Goal: Transaction & Acquisition: Obtain resource

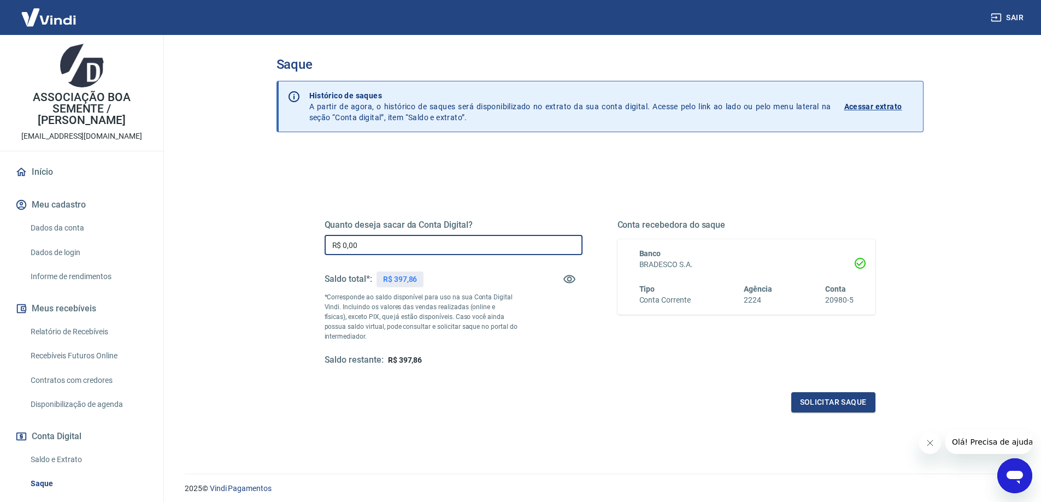
click at [376, 247] on input "R$ 0,00" at bounding box center [454, 245] width 258 height 20
drag, startPoint x: 376, startPoint y: 247, endPoint x: 297, endPoint y: 236, distance: 79.5
click at [297, 236] on div "Quanto deseja sacar da Conta Digital? R$ 397,86 ​ Saldo total*: R$ 397,86 *Corr…" at bounding box center [600, 345] width 647 height 391
type input "R$ 397,86"
click at [612, 181] on div "Quanto deseja sacar da Conta Digital? R$ 397,86 ​ Saldo total*: R$ 397,86 *Corr…" at bounding box center [600, 299] width 577 height 254
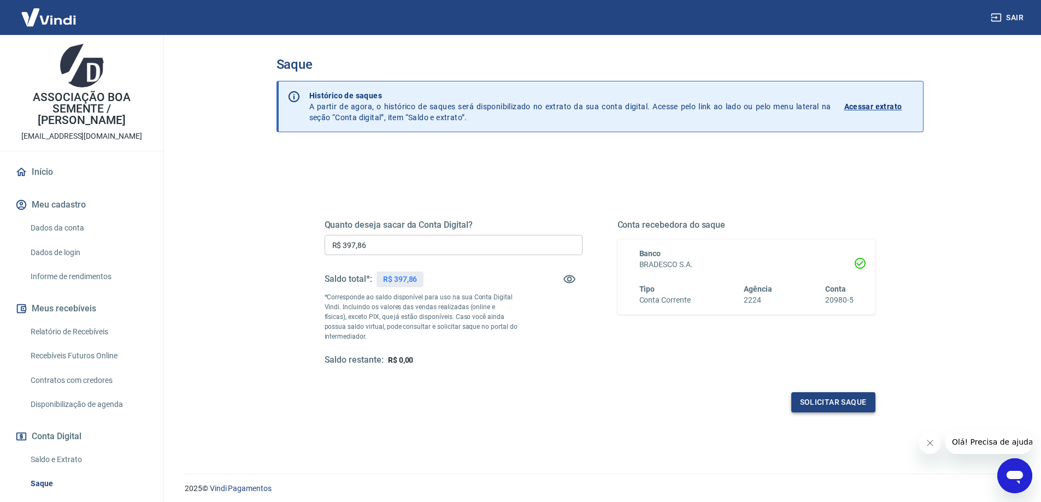
click at [845, 406] on button "Solicitar saque" at bounding box center [834, 402] width 84 height 20
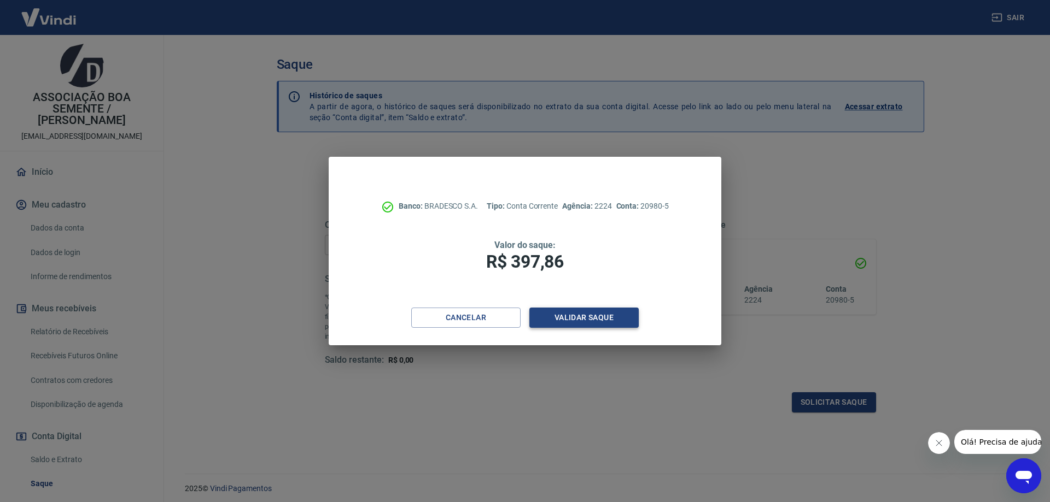
click at [593, 315] on button "Validar saque" at bounding box center [583, 318] width 109 height 20
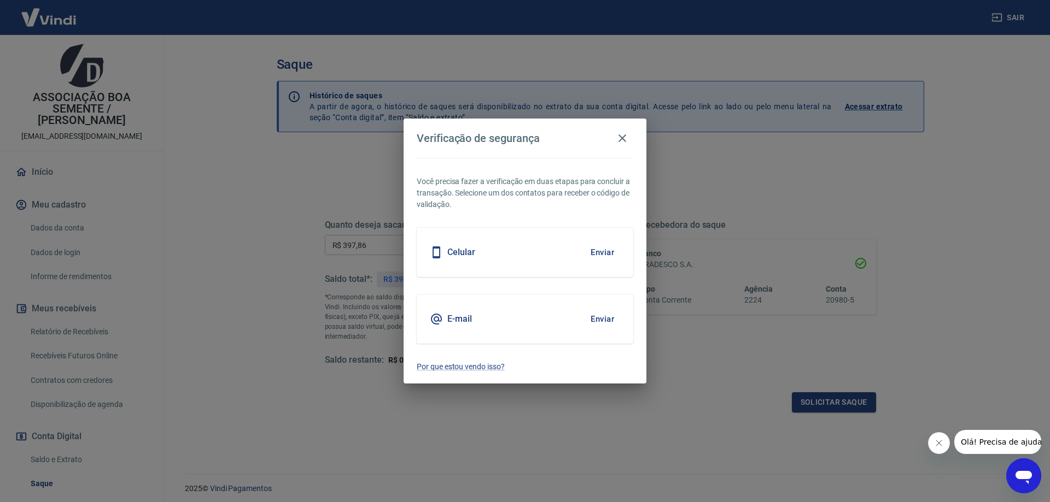
click at [609, 320] on button "Enviar" at bounding box center [602, 319] width 36 height 23
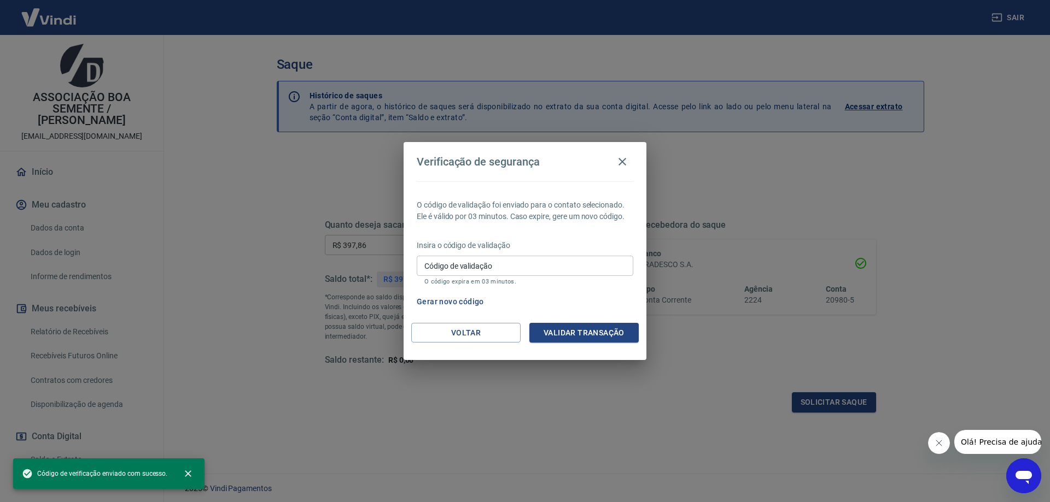
click at [429, 267] on input "Código de validação" at bounding box center [525, 266] width 216 height 20
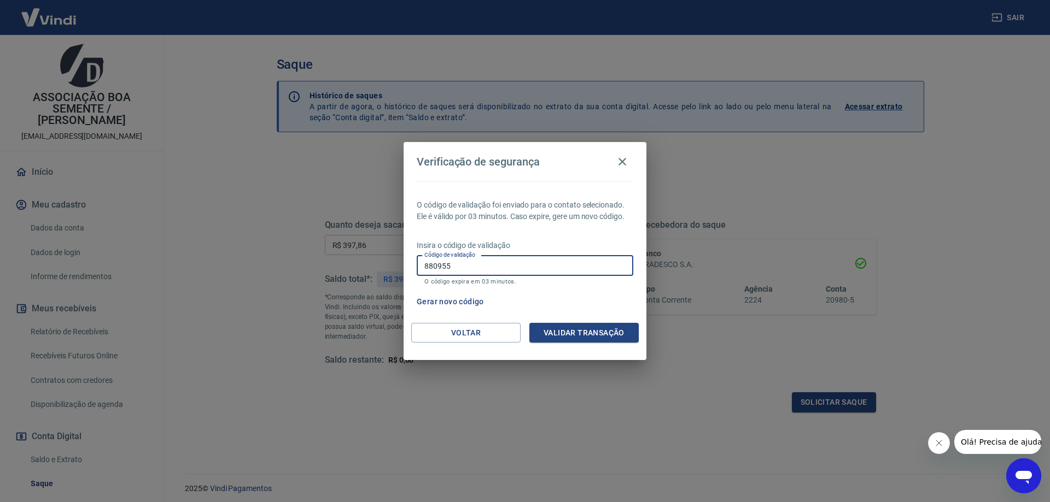
type input "880955"
click at [583, 332] on button "Validar transação" at bounding box center [583, 333] width 109 height 20
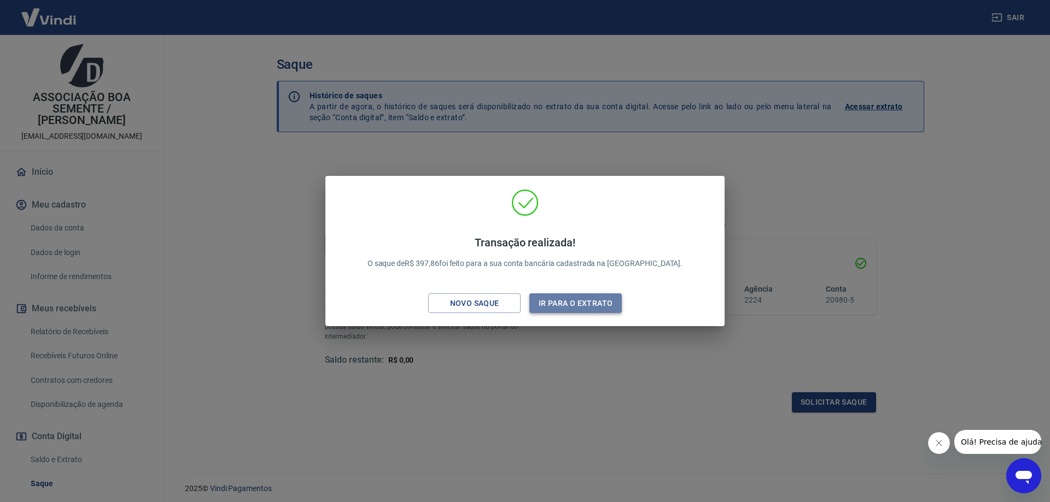
click at [591, 304] on button "Ir para o extrato" at bounding box center [575, 304] width 92 height 20
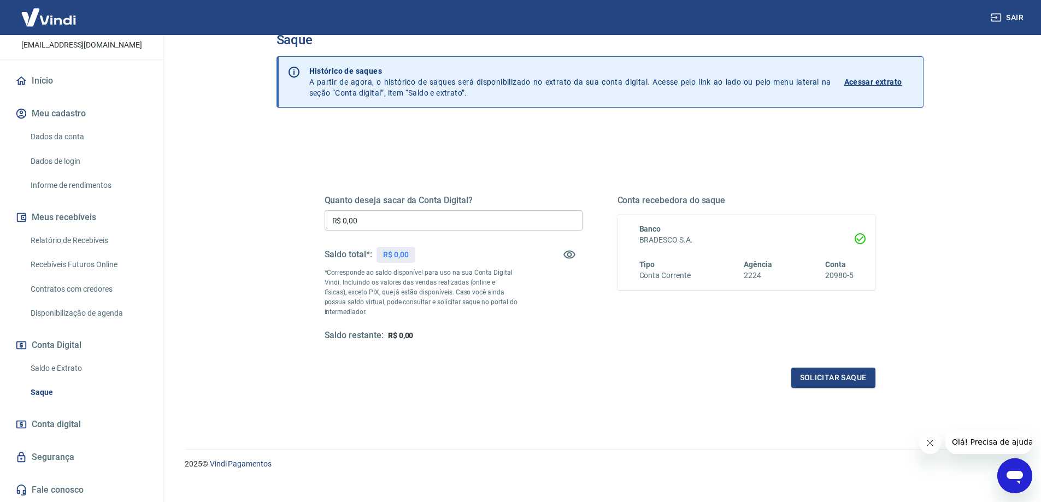
scroll to position [38, 0]
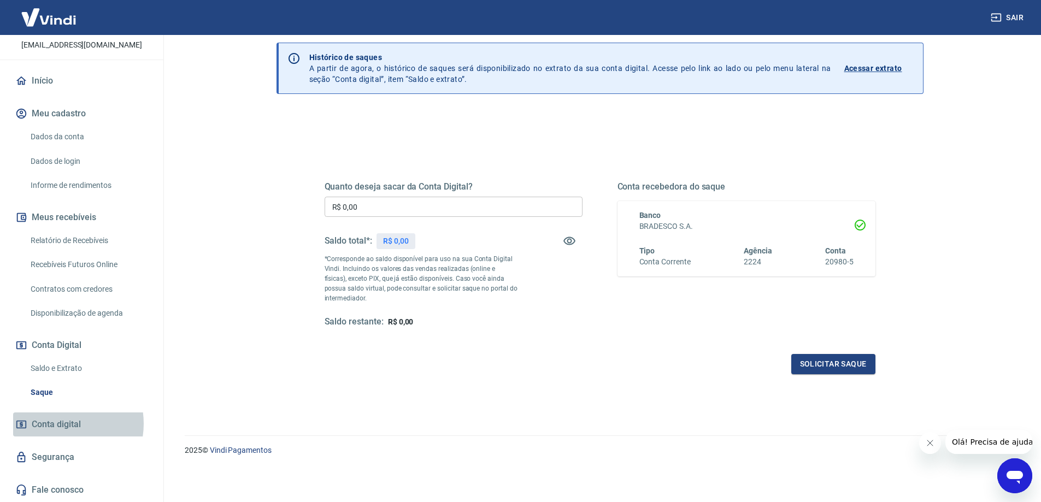
click at [57, 424] on span "Conta digital" at bounding box center [56, 424] width 49 height 15
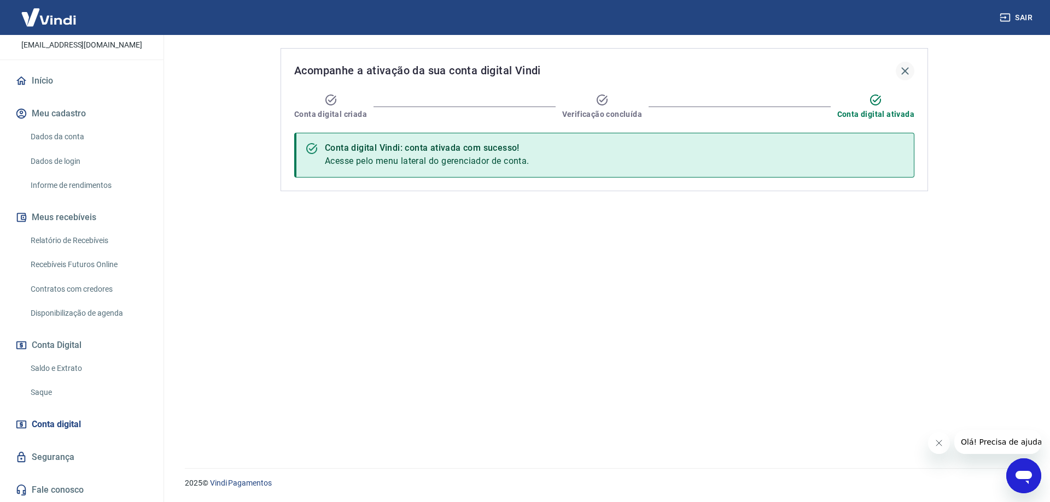
click at [905, 69] on icon "button" at bounding box center [904, 71] width 13 height 13
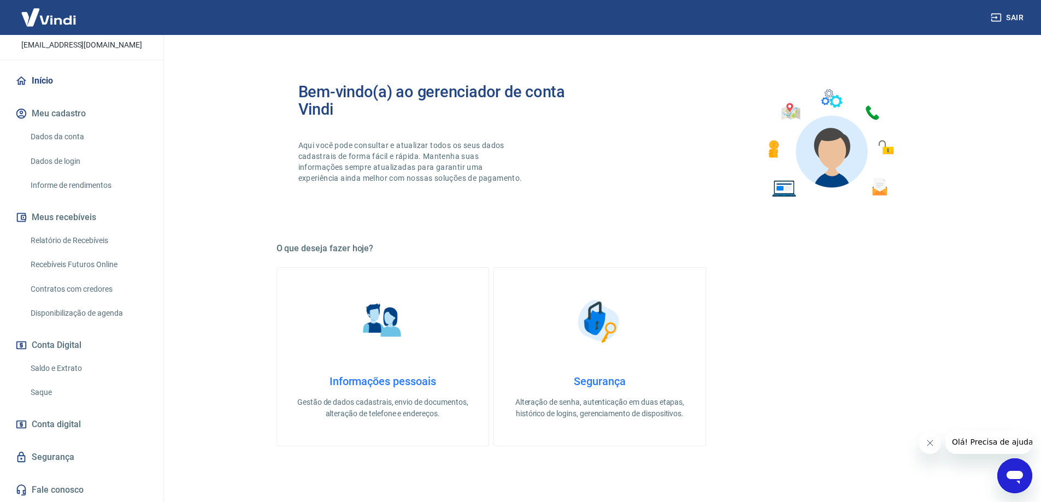
click at [62, 136] on link "Dados da conta" at bounding box center [88, 137] width 124 height 22
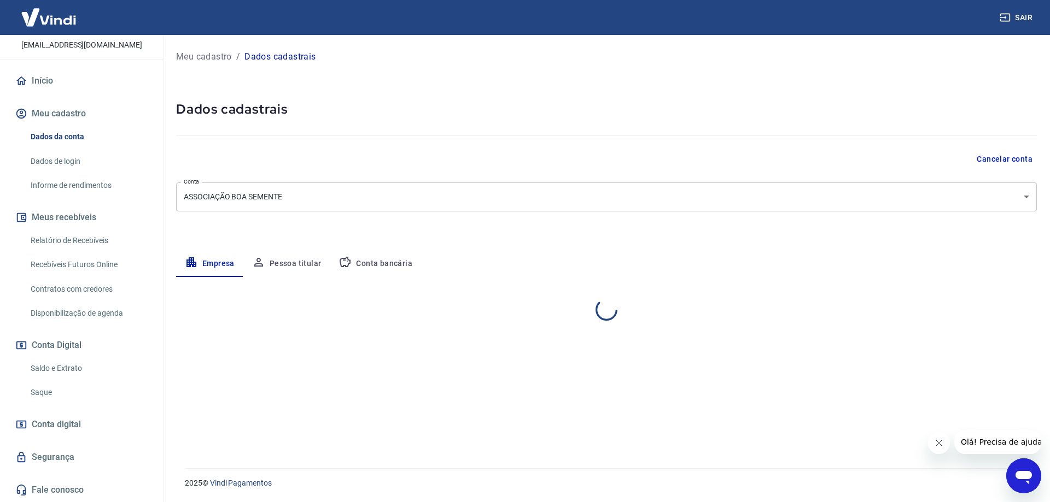
select select "SP"
select select "business"
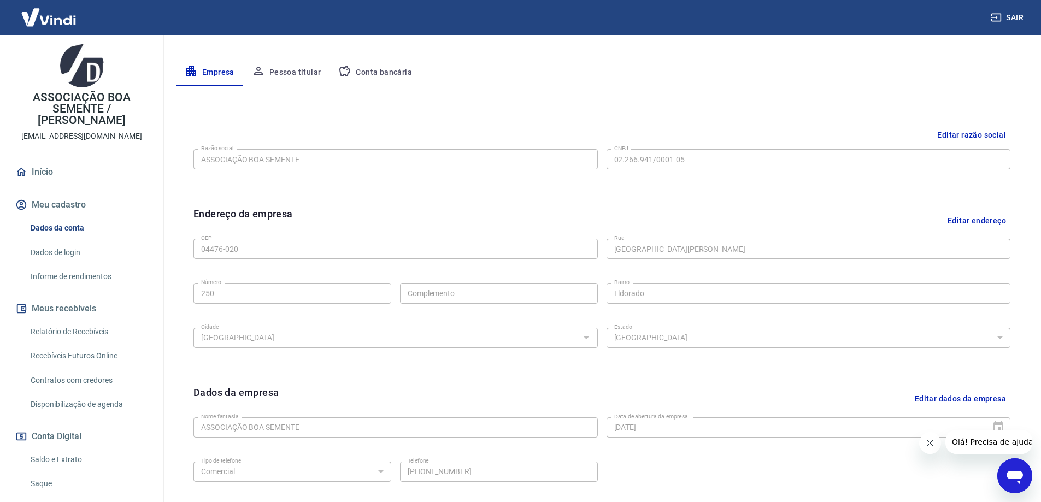
scroll to position [67, 0]
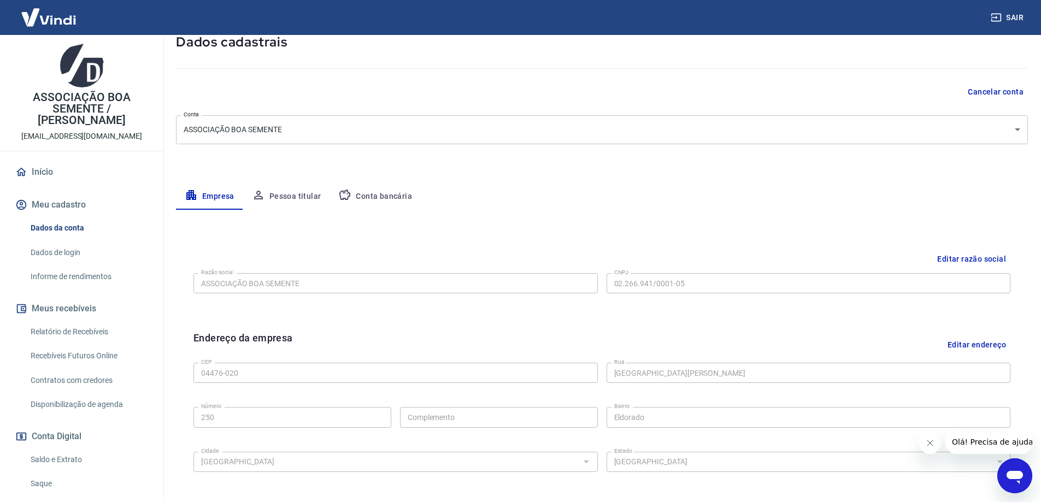
click at [368, 193] on button "Conta bancária" at bounding box center [375, 197] width 91 height 26
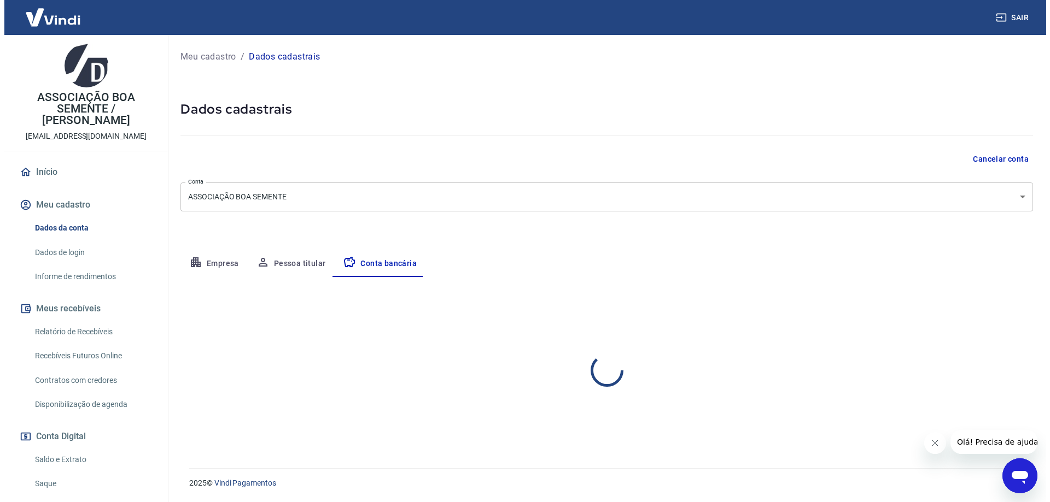
scroll to position [0, 0]
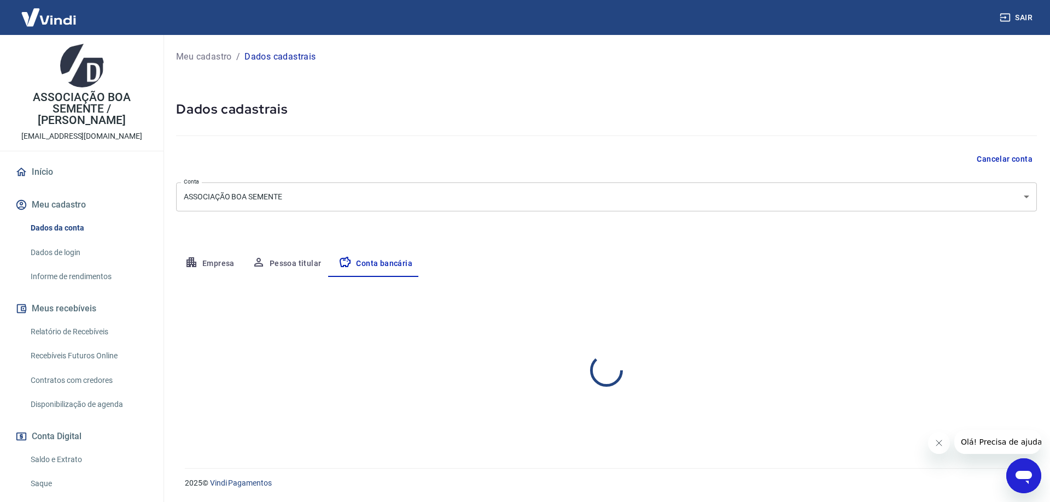
select select "1"
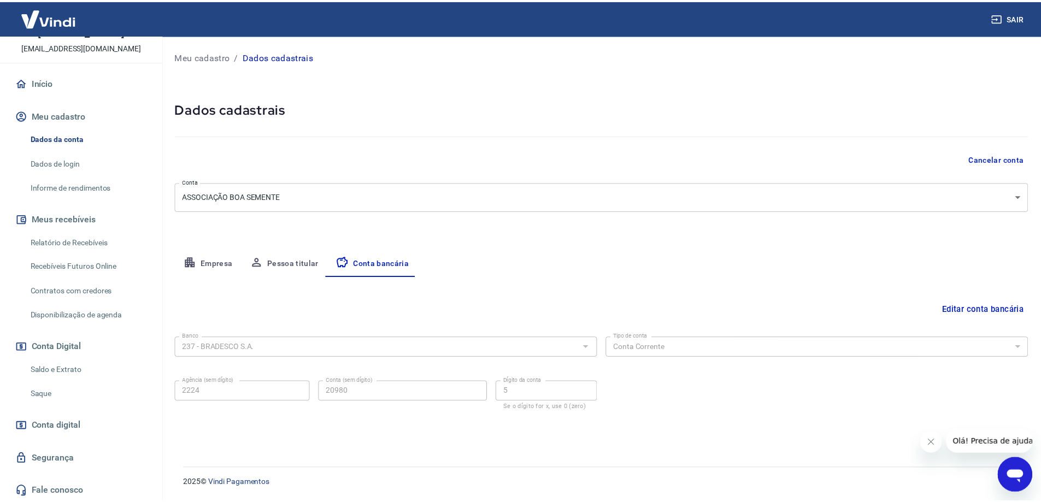
scroll to position [91, 0]
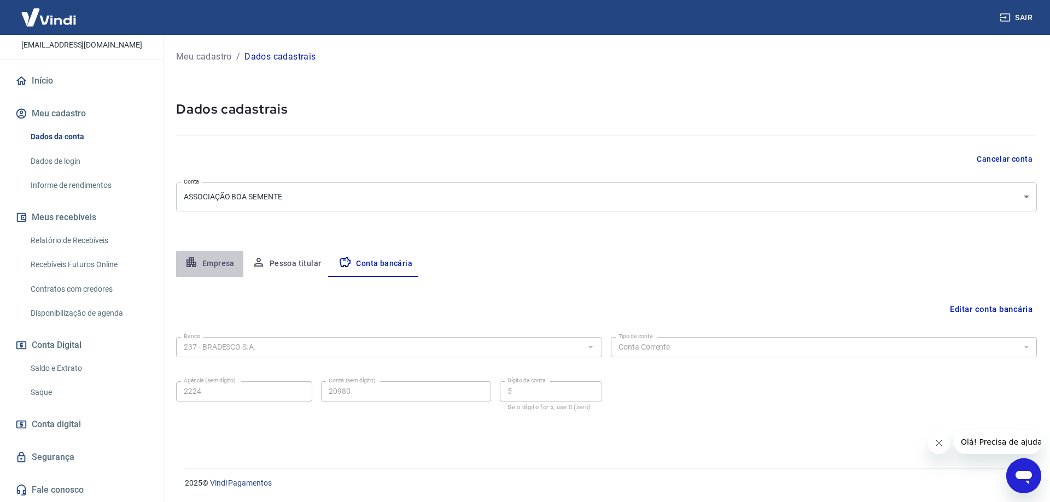
click at [222, 265] on button "Empresa" at bounding box center [209, 264] width 67 height 26
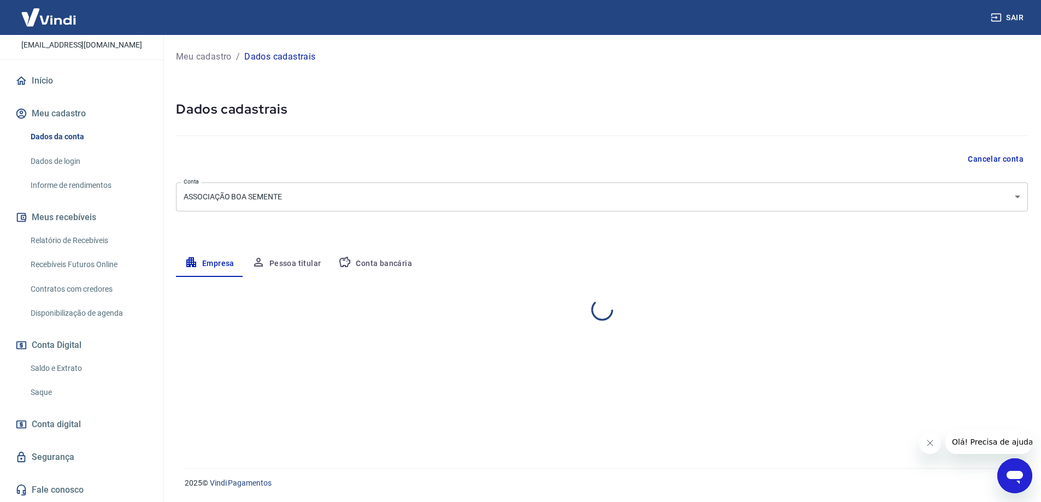
select select "SP"
select select "business"
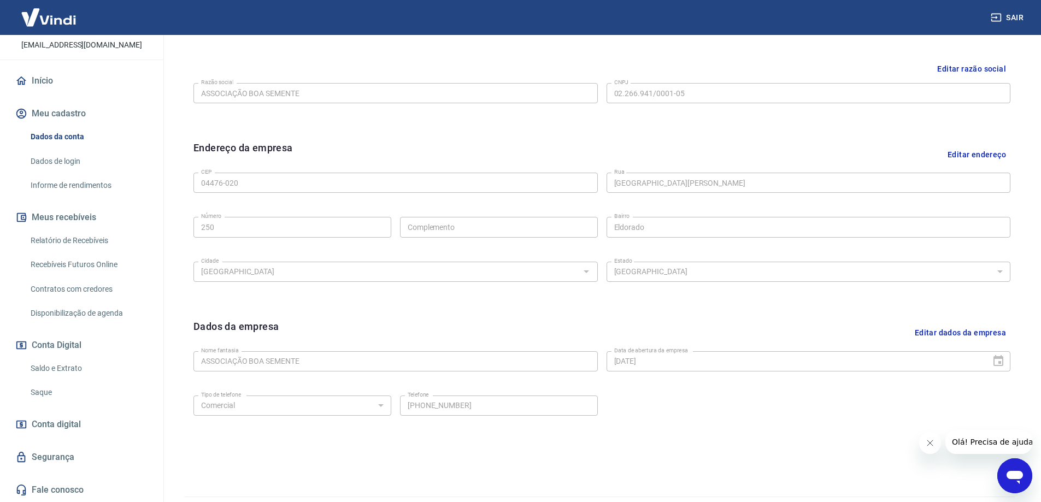
scroll to position [286, 0]
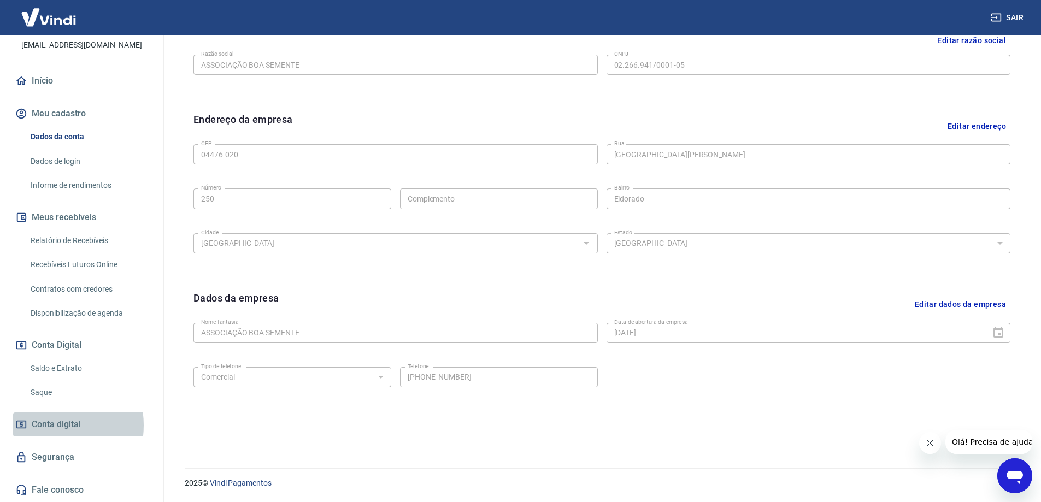
click at [42, 425] on span "Conta digital" at bounding box center [56, 424] width 49 height 15
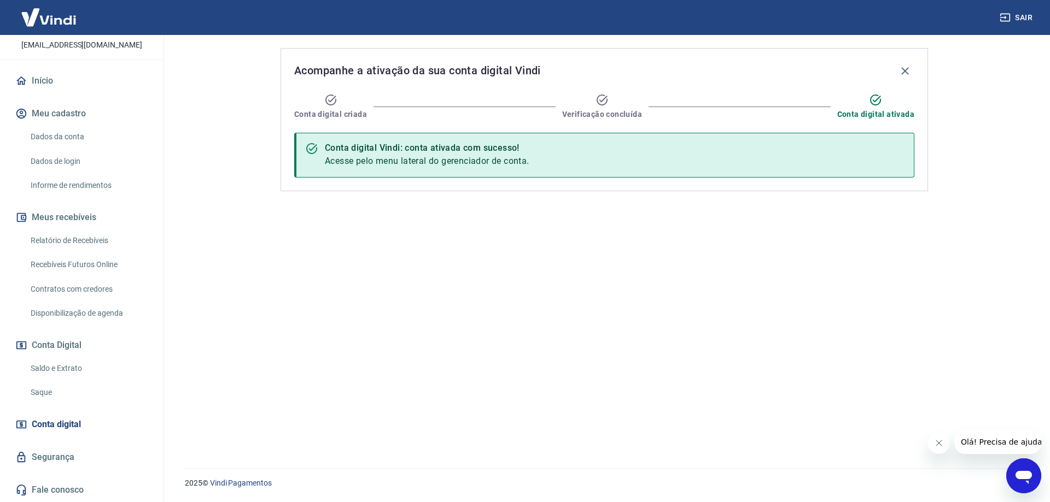
click at [350, 160] on span "Acesse pelo menu lateral do gerenciador de conta." at bounding box center [427, 161] width 204 height 10
click at [511, 272] on div "Acompanhe a ativação da sua conta digital Vindi Conta digital criada Verificaçã…" at bounding box center [603, 245] width 673 height 420
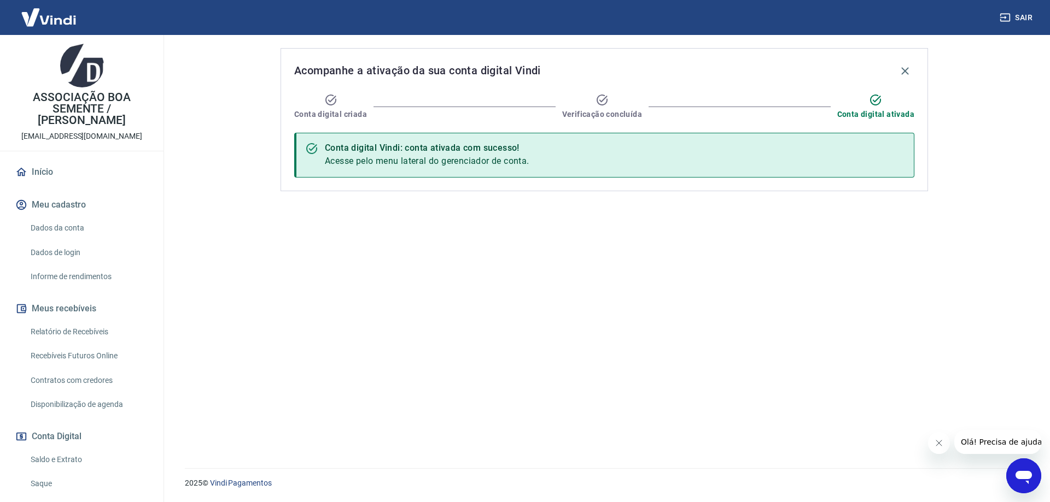
click at [36, 173] on link "Início" at bounding box center [81, 172] width 137 height 24
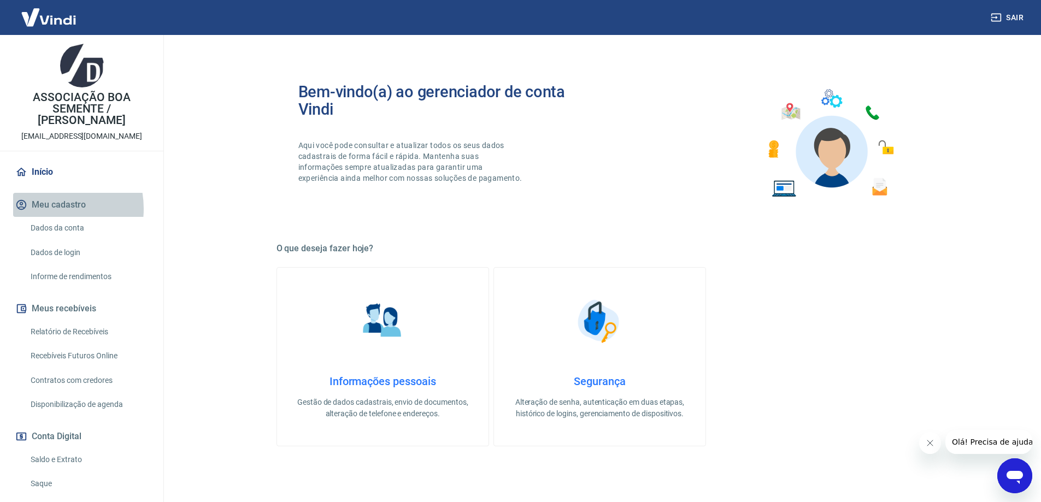
click at [44, 209] on button "Meu cadastro" at bounding box center [81, 205] width 137 height 24
click at [39, 170] on link "Início" at bounding box center [81, 172] width 137 height 24
click at [58, 111] on p "ASSOCIAÇÃO BOA SEMENTE / Bernd Bremicker" at bounding box center [82, 109] width 146 height 34
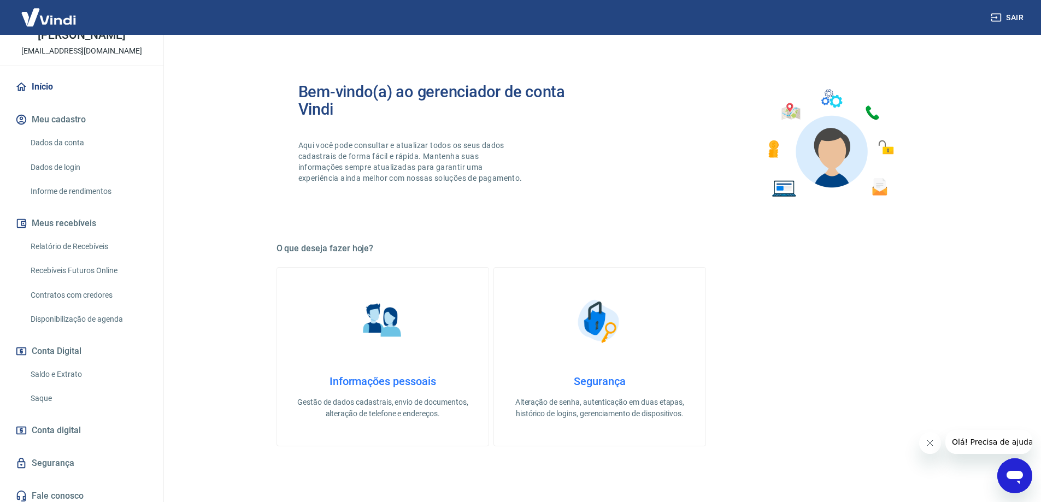
scroll to position [91, 0]
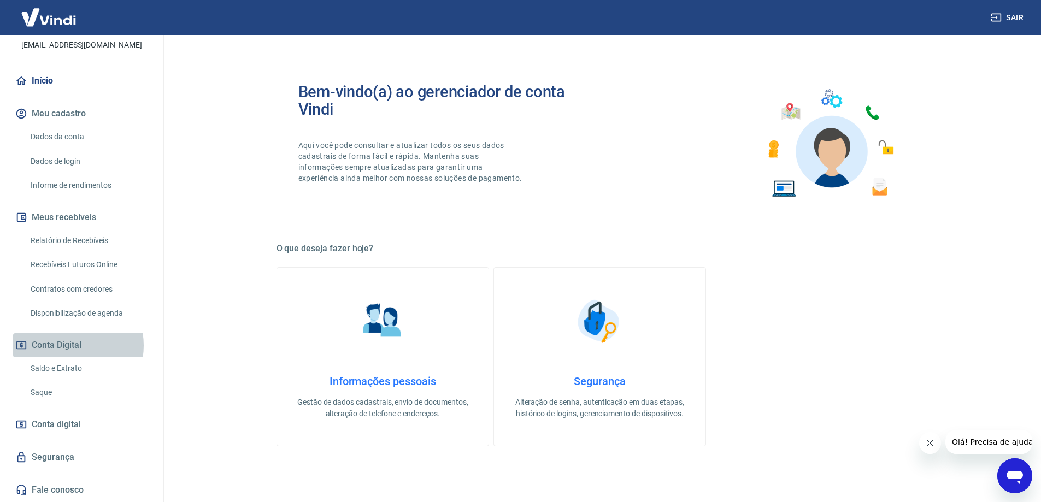
click at [63, 345] on button "Conta Digital" at bounding box center [81, 345] width 137 height 24
click at [67, 370] on link "Saldo e Extrato" at bounding box center [88, 369] width 124 height 22
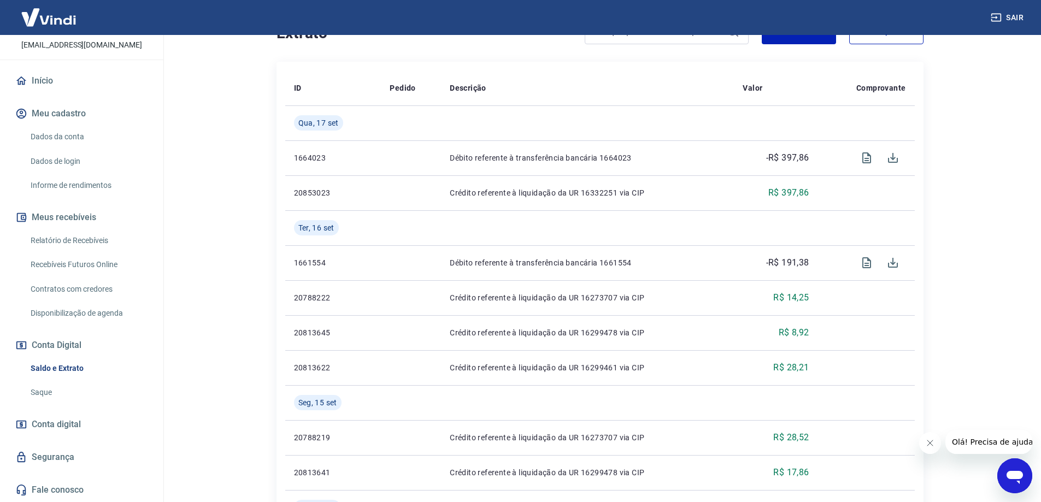
scroll to position [273, 0]
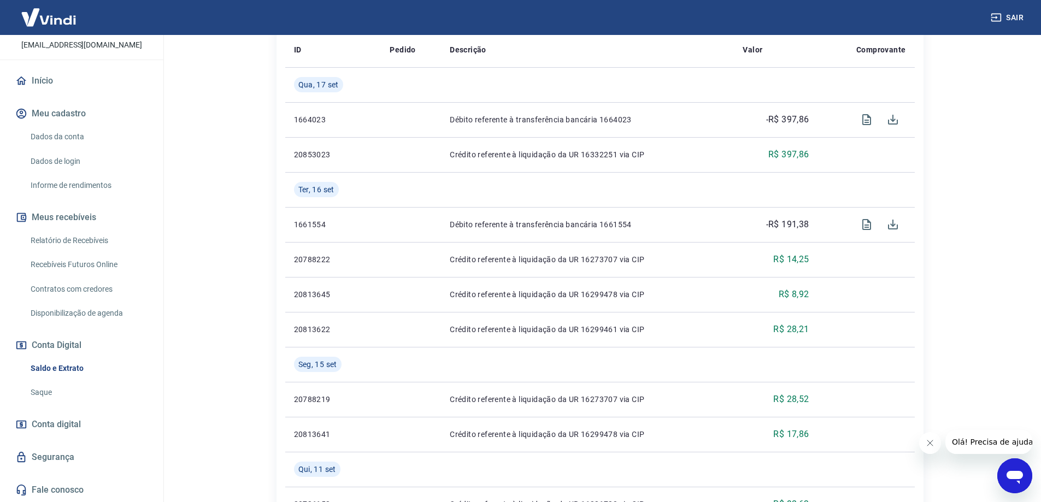
click at [36, 394] on link "Saque" at bounding box center [88, 393] width 124 height 22
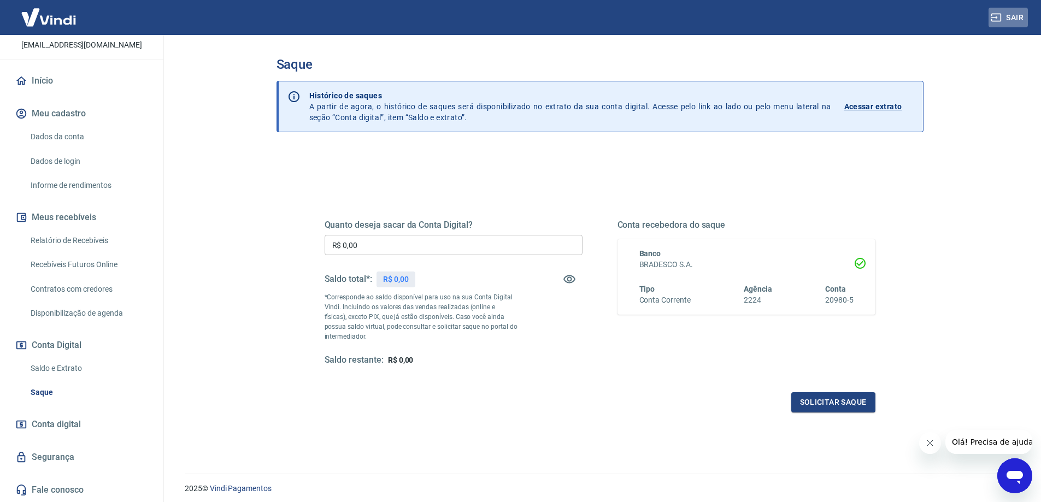
click at [1013, 21] on button "Sair" at bounding box center [1008, 18] width 39 height 20
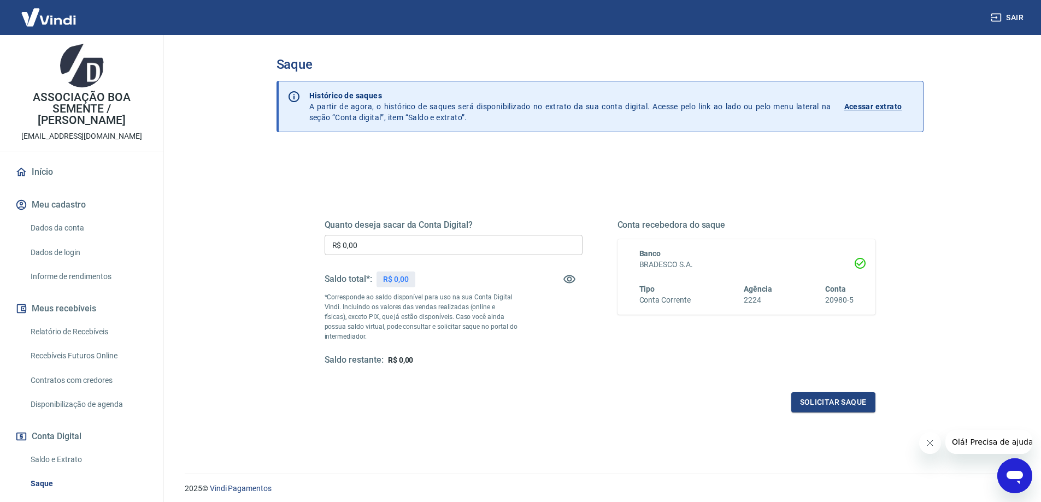
click at [85, 339] on link "Relatório de Recebíveis" at bounding box center [88, 332] width 124 height 22
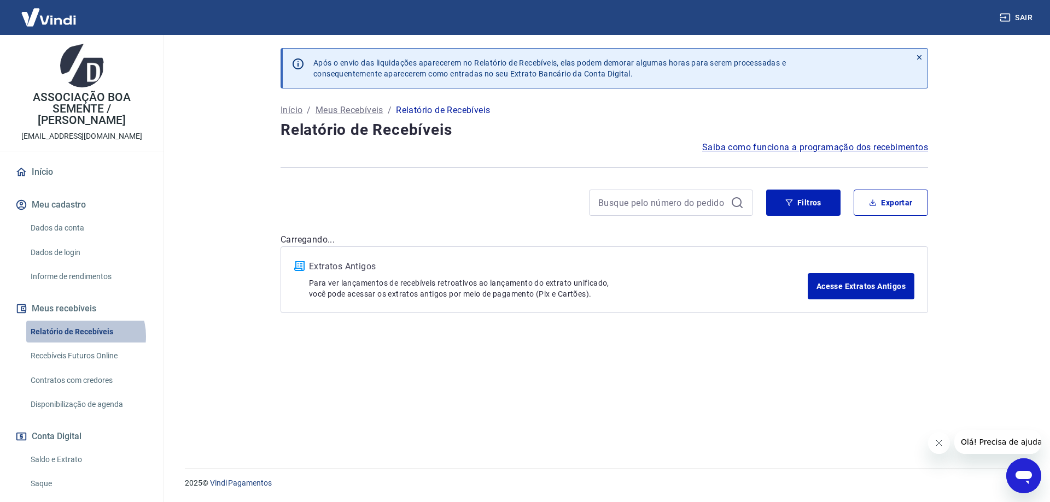
click at [85, 336] on link "Relatório de Recebíveis" at bounding box center [88, 332] width 124 height 22
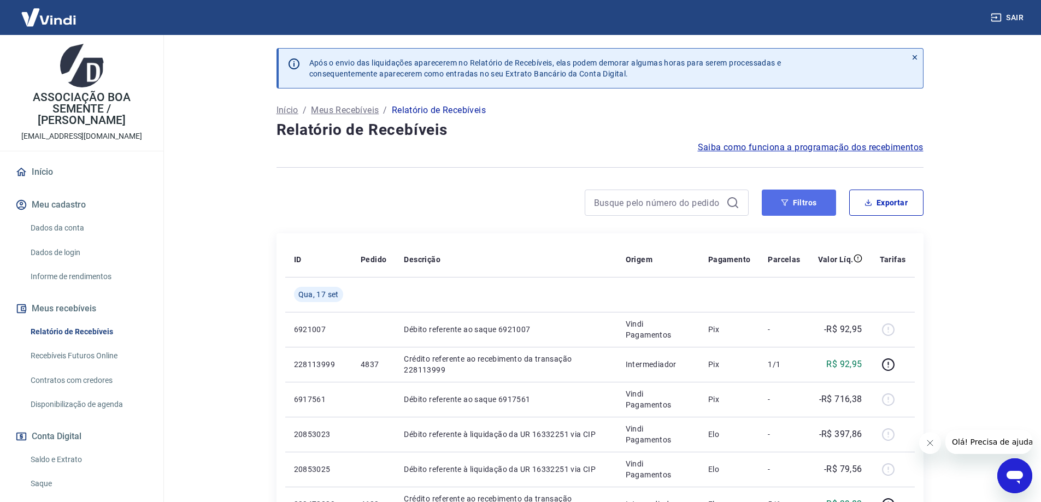
click at [796, 203] on button "Filtros" at bounding box center [799, 203] width 74 height 26
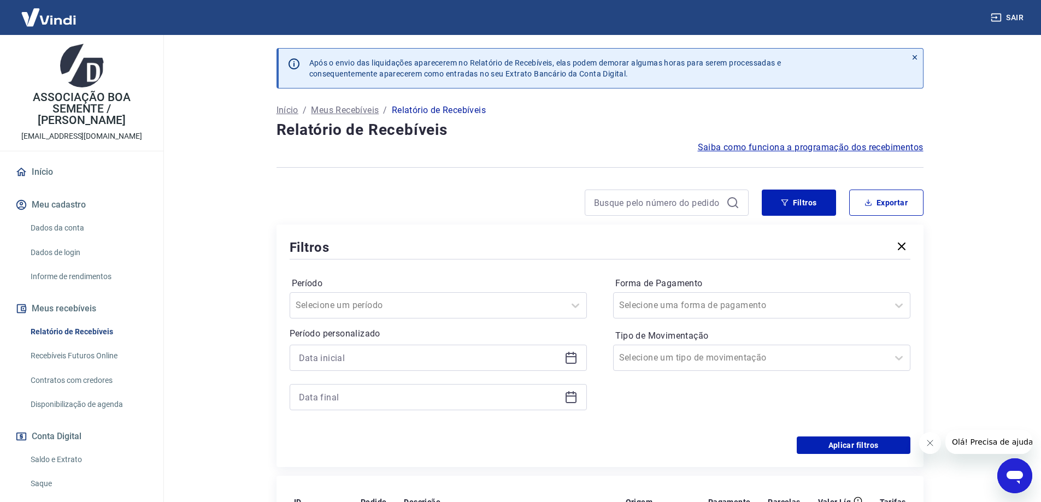
click at [573, 365] on div at bounding box center [438, 358] width 297 height 26
click at [573, 363] on icon at bounding box center [571, 358] width 11 height 11
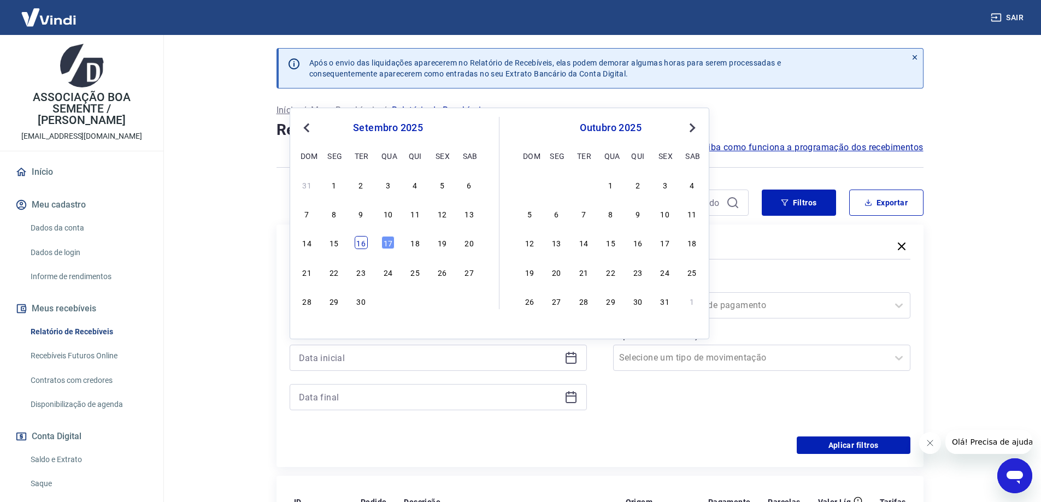
click at [363, 242] on div "16" at bounding box center [361, 242] width 13 height 13
type input "16/09/2025"
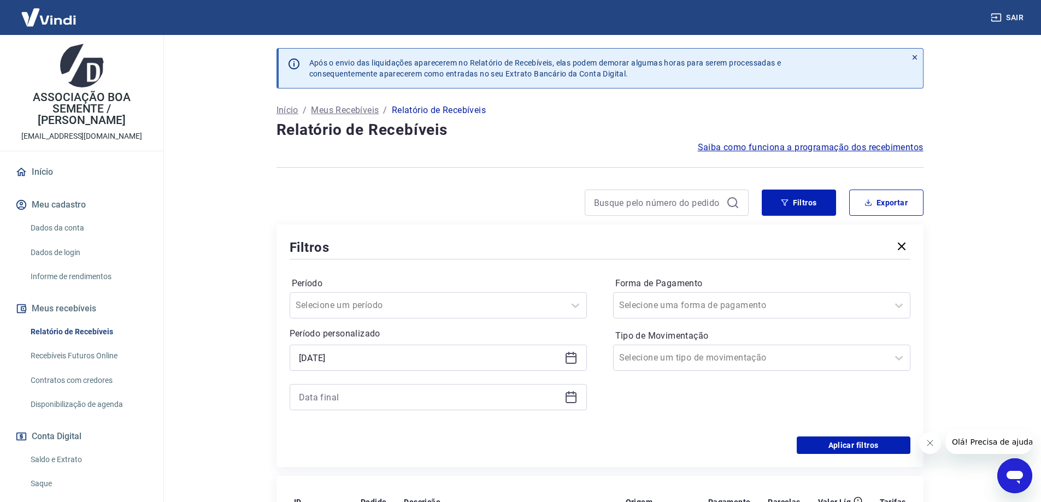
click at [573, 401] on icon at bounding box center [571, 397] width 13 height 13
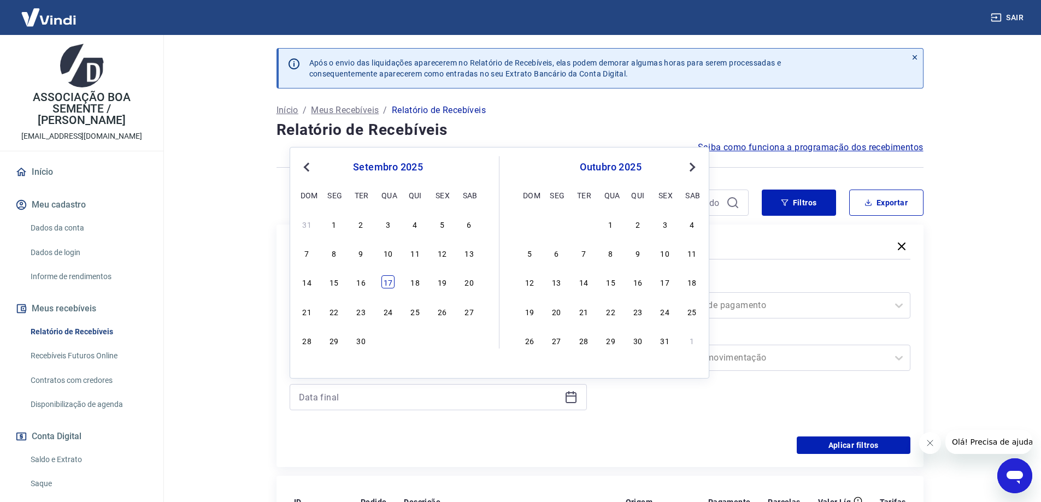
click at [384, 281] on div "17" at bounding box center [388, 282] width 13 height 13
type input "17/09/2025"
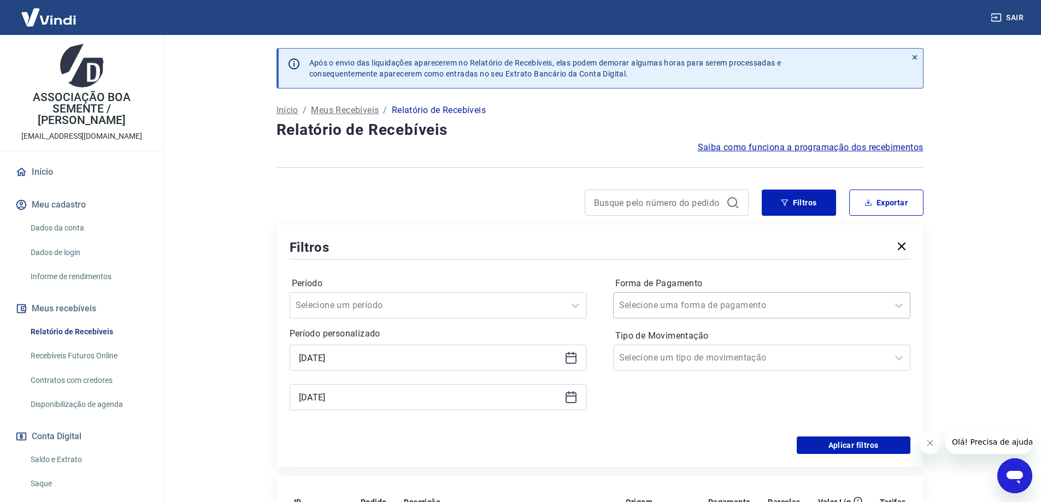
click at [754, 309] on div at bounding box center [750, 305] width 263 height 15
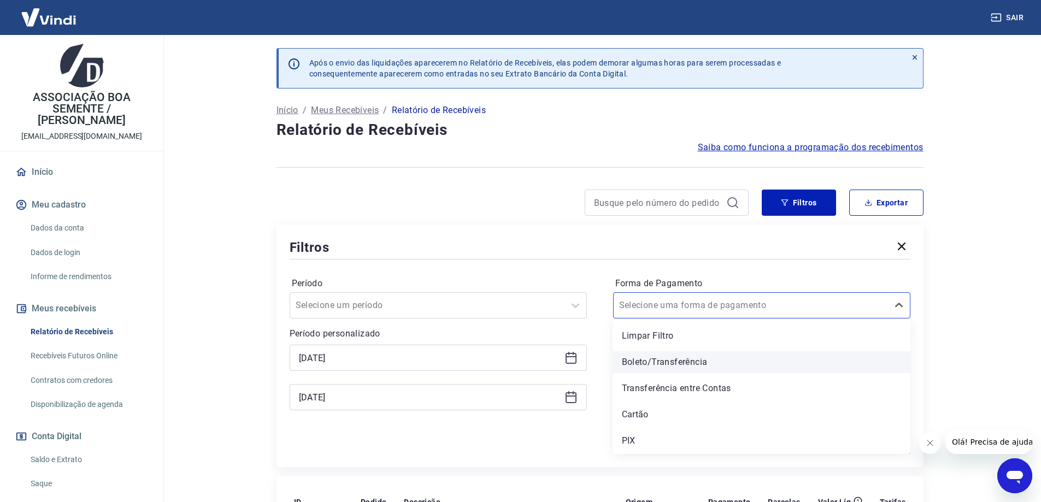
click at [655, 361] on div "Boleto/Transferência" at bounding box center [761, 363] width 297 height 22
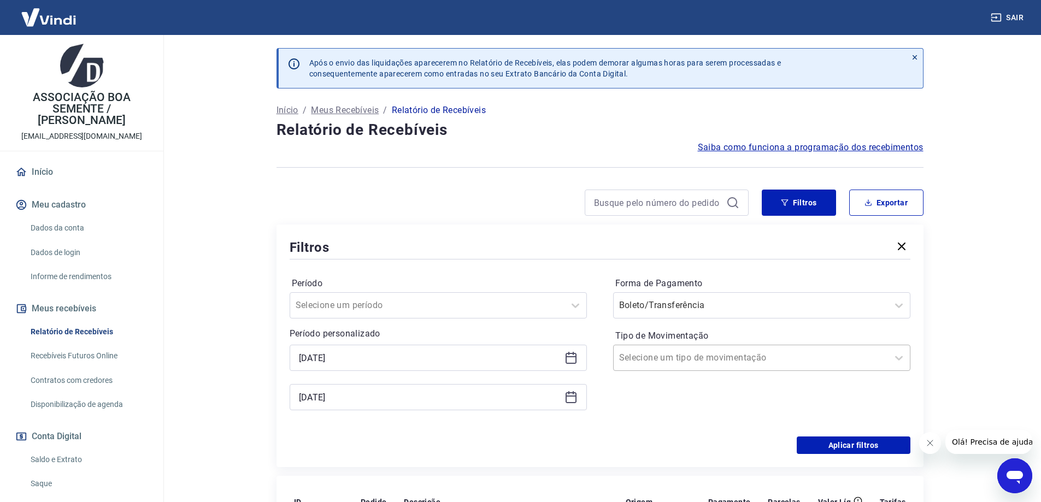
click at [837, 353] on div at bounding box center [750, 357] width 263 height 15
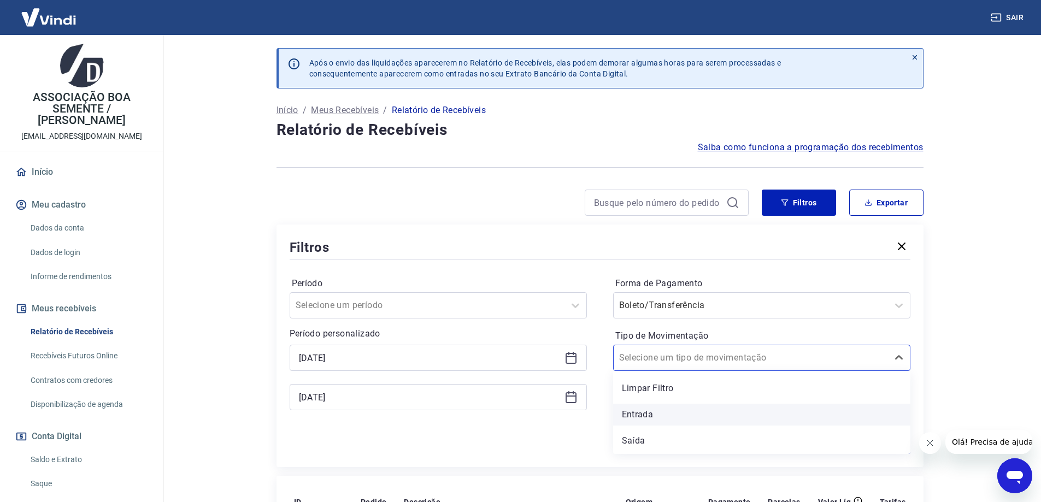
click at [641, 414] on div "Entrada" at bounding box center [761, 415] width 297 height 22
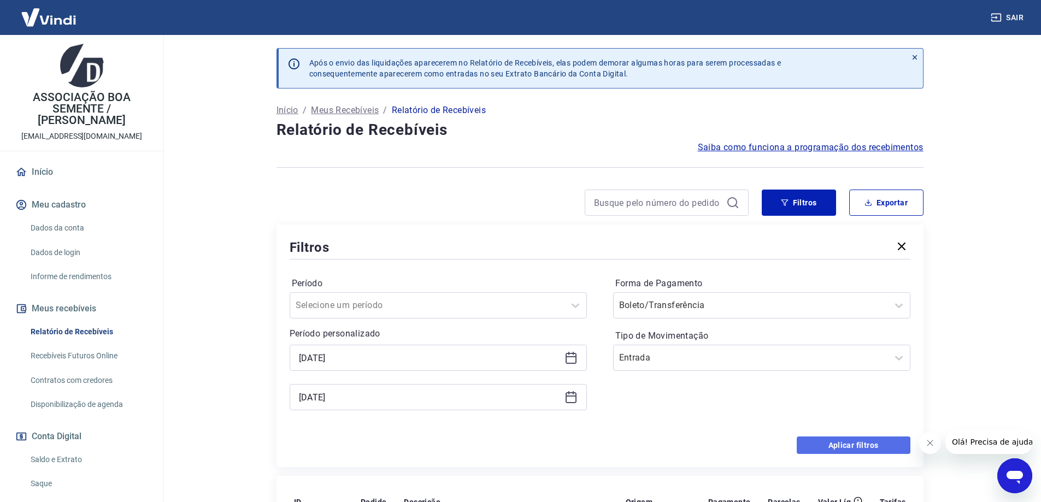
click at [872, 450] on button "Aplicar filtros" at bounding box center [854, 445] width 114 height 17
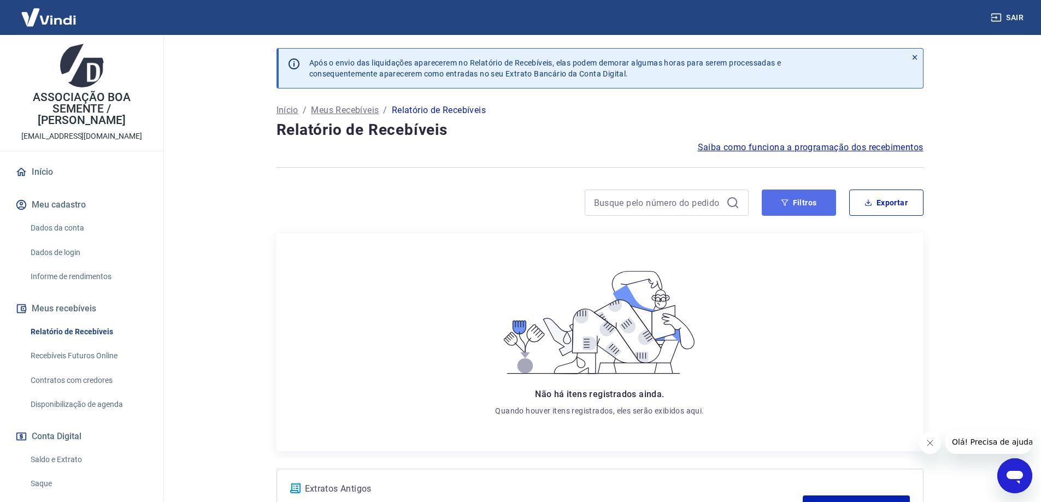
click at [813, 191] on button "Filtros" at bounding box center [799, 203] width 74 height 26
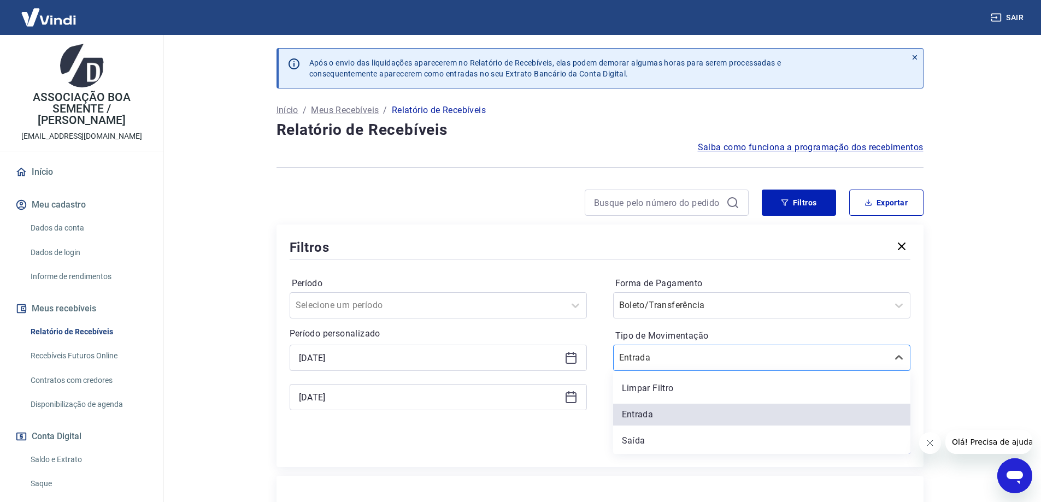
click at [635, 361] on input "Tipo de Movimentação" at bounding box center [674, 358] width 110 height 13
click at [641, 296] on div "Boleto/Transferência" at bounding box center [751, 306] width 274 height 20
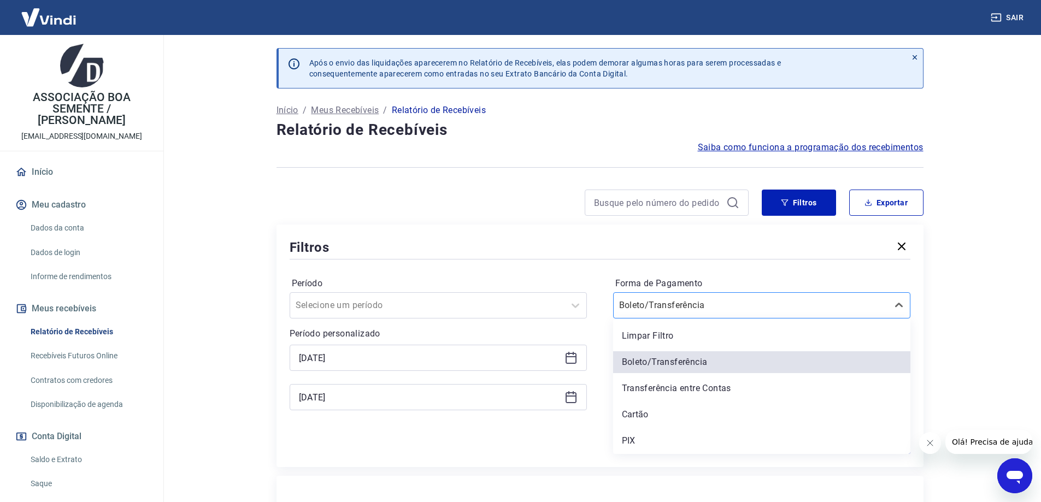
click at [640, 306] on input "Forma de Pagamento" at bounding box center [674, 305] width 110 height 13
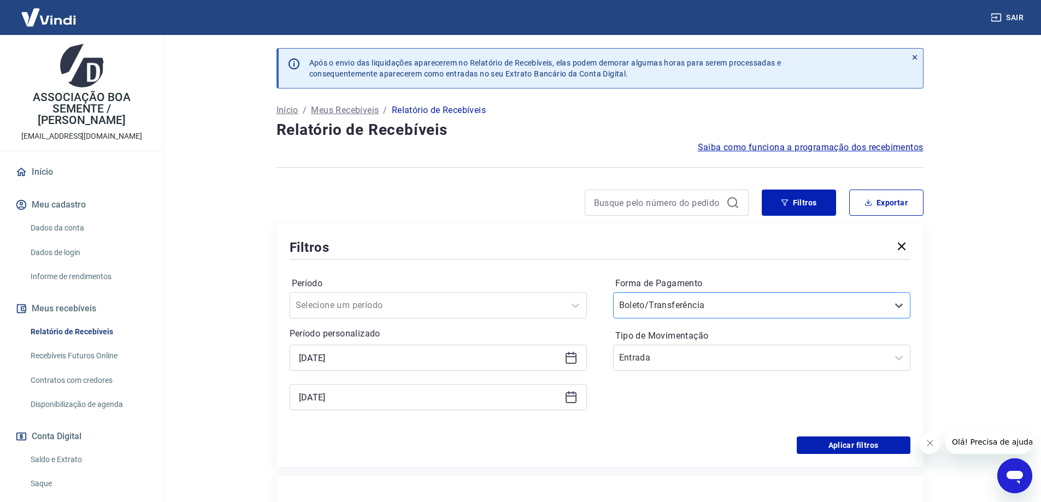
click at [833, 308] on div at bounding box center [750, 305] width 263 height 15
click at [813, 307] on div at bounding box center [750, 305] width 263 height 15
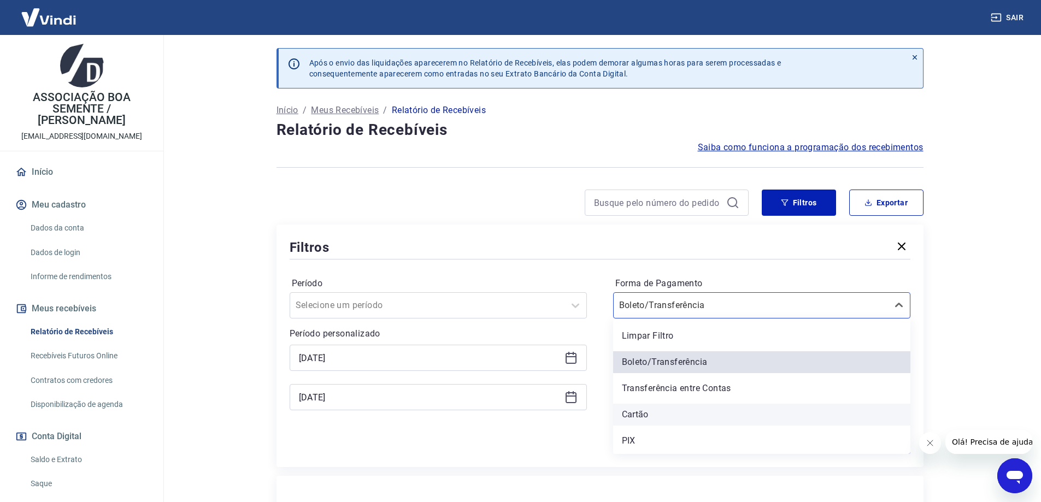
click at [637, 417] on div "Cartão" at bounding box center [761, 415] width 297 height 22
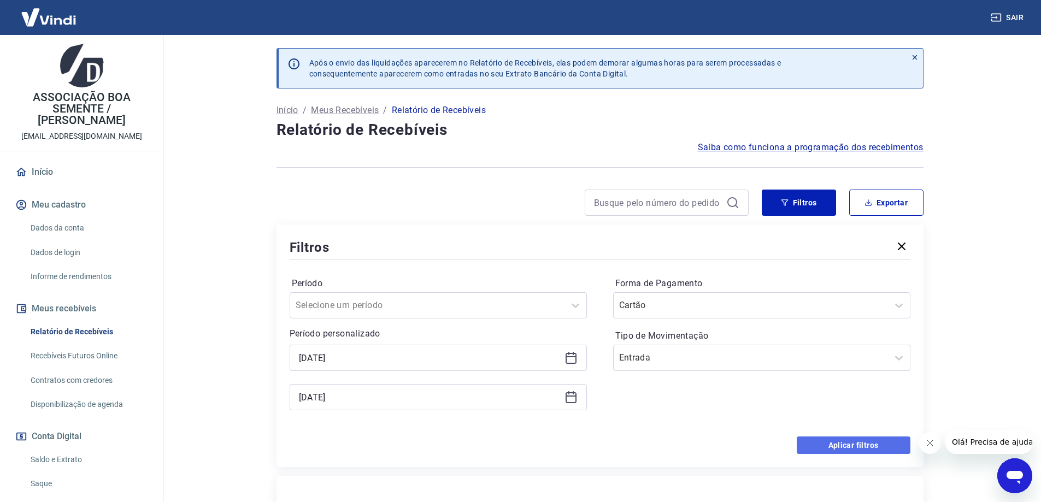
click at [862, 442] on button "Aplicar filtros" at bounding box center [854, 445] width 114 height 17
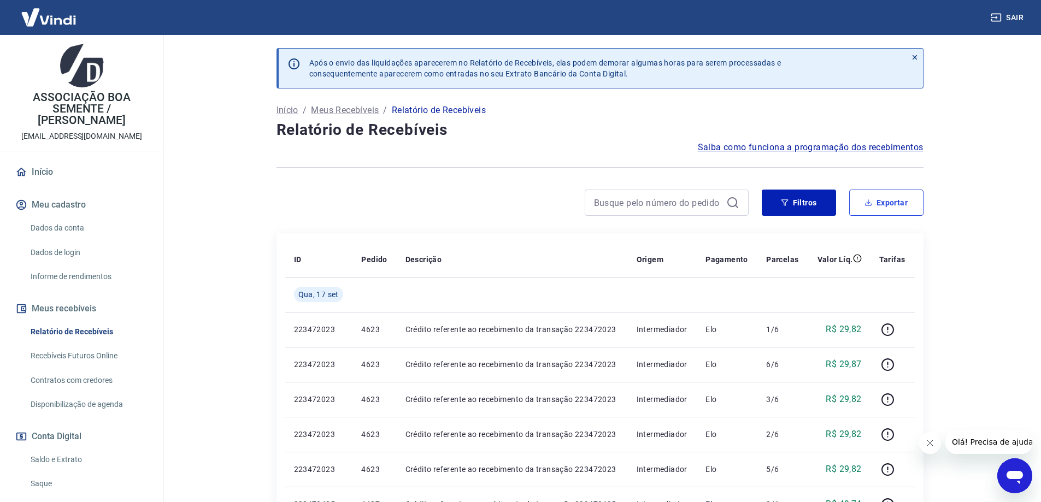
click at [892, 201] on button "Exportar" at bounding box center [887, 203] width 74 height 26
type input "16/09/2025"
type input "17/09/2025"
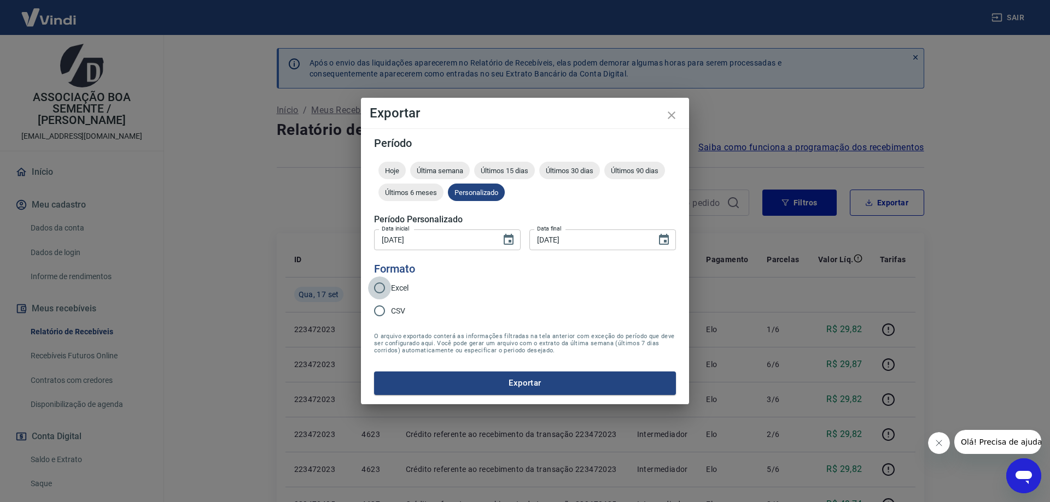
click at [377, 289] on input "Excel" at bounding box center [379, 288] width 23 height 23
radio input "true"
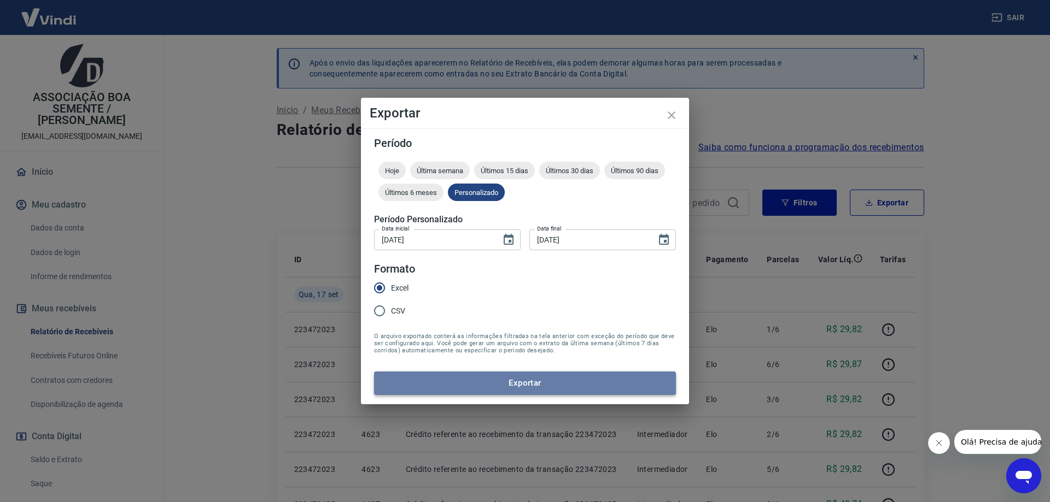
click at [514, 387] on button "Exportar" at bounding box center [525, 383] width 302 height 23
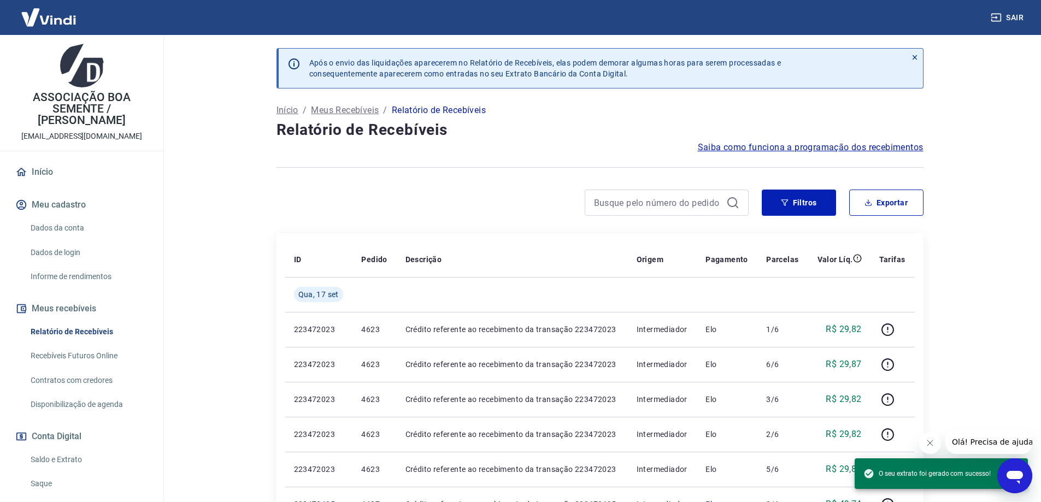
click at [55, 463] on link "Saldo e Extrato" at bounding box center [88, 460] width 124 height 22
